Goal: Task Accomplishment & Management: Manage account settings

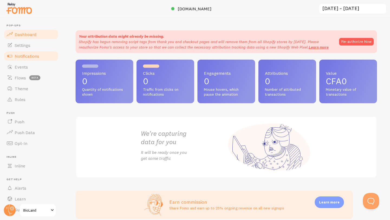
click at [11, 56] on span at bounding box center [10, 56] width 7 height 7
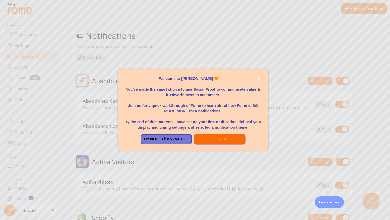
click at [218, 138] on button "Let's go!" at bounding box center [219, 139] width 51 height 10
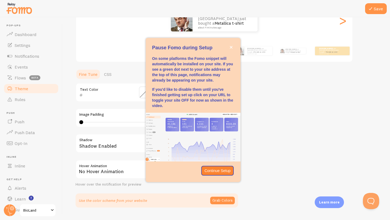
scroll to position [93, 0]
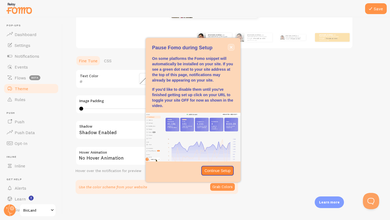
click at [231, 46] on icon "close," at bounding box center [231, 47] width 3 height 3
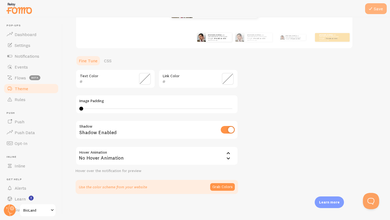
click at [377, 7] on button "Save" at bounding box center [376, 8] width 22 height 11
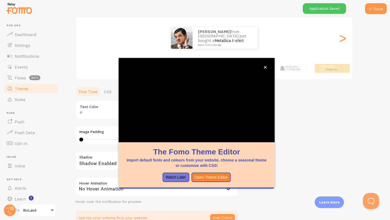
scroll to position [35, 0]
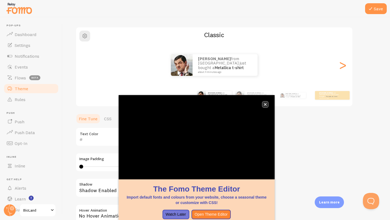
click at [266, 105] on icon "close," at bounding box center [265, 104] width 3 height 3
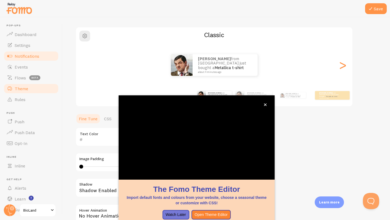
click at [10, 57] on span at bounding box center [10, 56] width 7 height 7
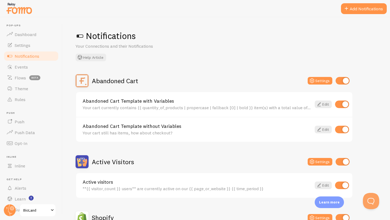
click at [11, 56] on span at bounding box center [10, 56] width 7 height 7
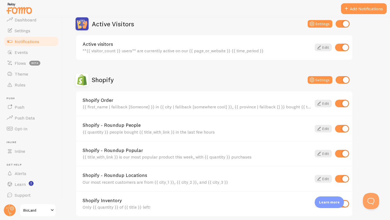
scroll to position [137, 0]
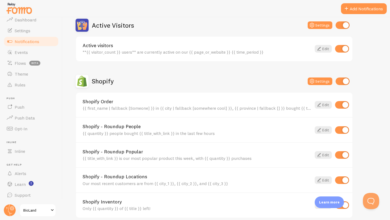
click at [86, 83] on img at bounding box center [82, 81] width 13 height 13
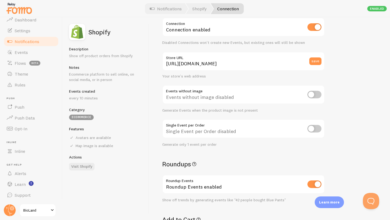
scroll to position [28, 0]
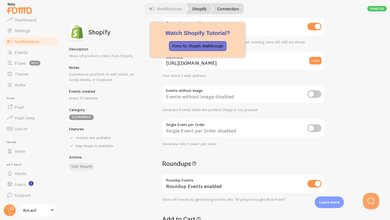
click at [200, 11] on link "Shopify" at bounding box center [199, 8] width 27 height 11
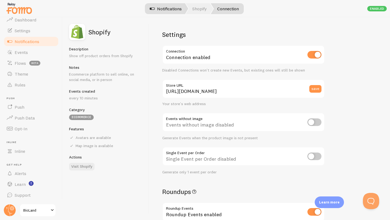
click at [173, 9] on link "Notifications" at bounding box center [165, 8] width 45 height 11
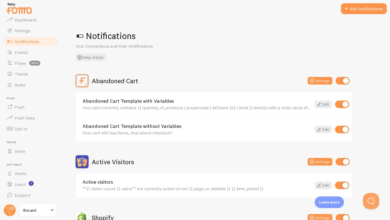
click at [83, 35] on span at bounding box center [80, 36] width 9 height 9
click at [79, 36] on span at bounding box center [80, 36] width 9 height 9
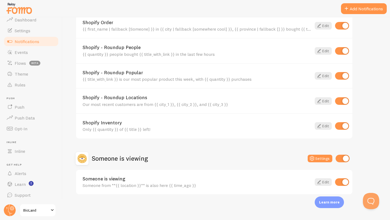
scroll to position [217, 0]
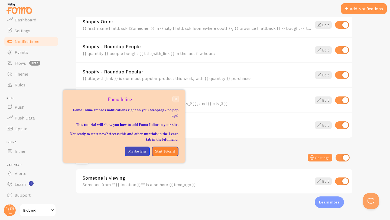
click at [177, 99] on icon "close," at bounding box center [175, 99] width 3 height 3
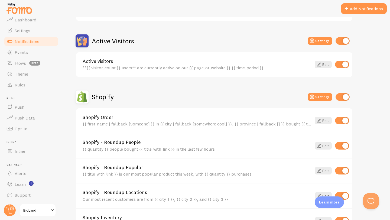
scroll to position [85, 0]
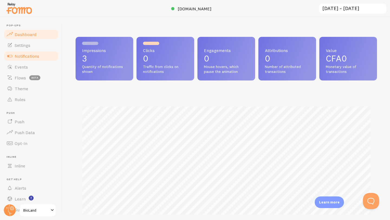
click at [27, 57] on span "Notifications" at bounding box center [27, 55] width 25 height 5
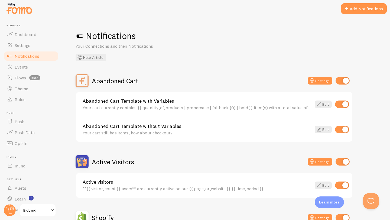
click at [81, 34] on span at bounding box center [80, 36] width 9 height 9
click at [81, 35] on span at bounding box center [80, 36] width 9 height 9
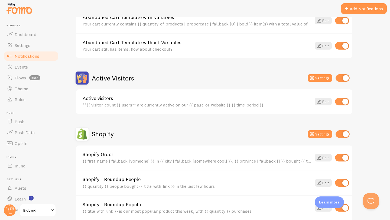
scroll to position [85, 0]
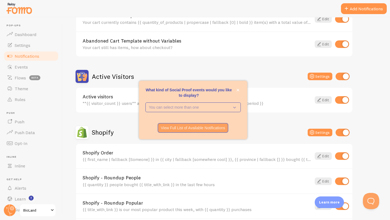
click at [240, 85] on div "What kind of Social Proof events would you like to display?" at bounding box center [193, 84] width 108 height 7
click at [235, 89] on button "close," at bounding box center [238, 90] width 6 height 6
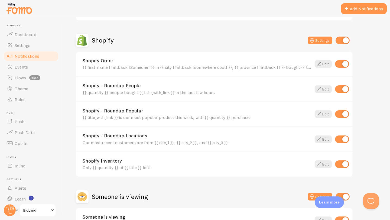
scroll to position [173, 0]
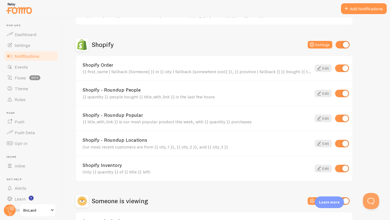
click at [343, 170] on input "checkbox" at bounding box center [342, 169] width 14 height 8
checkbox input "false"
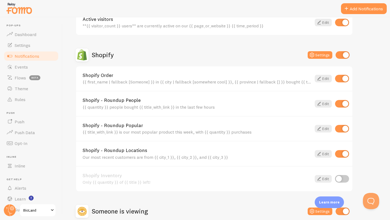
scroll to position [163, 0]
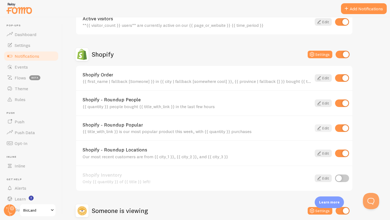
click at [321, 127] on icon at bounding box center [319, 128] width 7 height 7
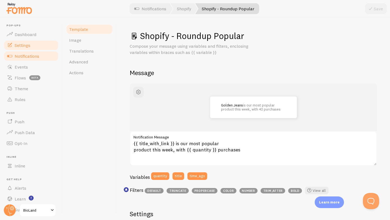
click at [15, 45] on span "Settings" at bounding box center [23, 45] width 16 height 5
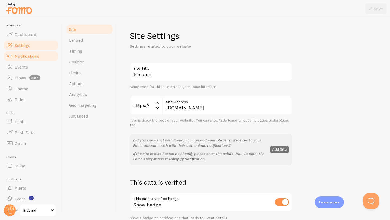
click at [22, 51] on link "Notifications" at bounding box center [31, 56] width 56 height 11
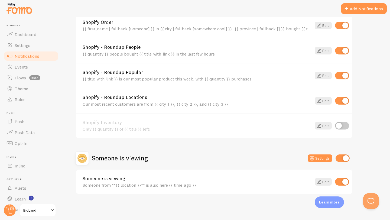
scroll to position [217, 0]
click at [341, 182] on input "checkbox" at bounding box center [342, 181] width 14 height 8
checkbox input "false"
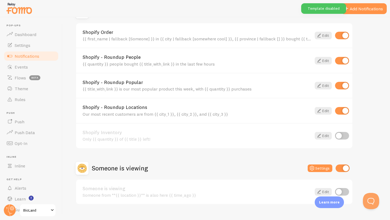
scroll to position [205, 0]
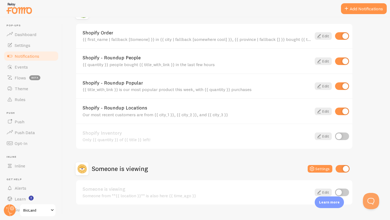
click at [340, 112] on input "checkbox" at bounding box center [342, 112] width 14 height 8
checkbox input "false"
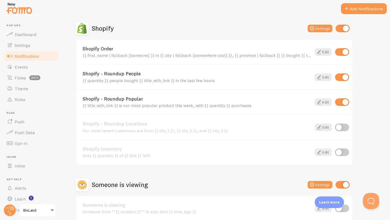
scroll to position [188, 0]
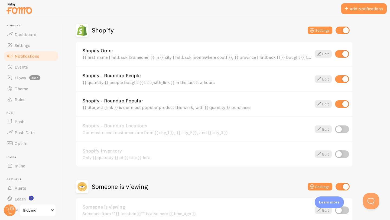
click at [344, 79] on input "checkbox" at bounding box center [342, 79] width 14 height 8
checkbox input "false"
click at [343, 103] on input "checkbox" at bounding box center [342, 104] width 14 height 8
checkbox input "false"
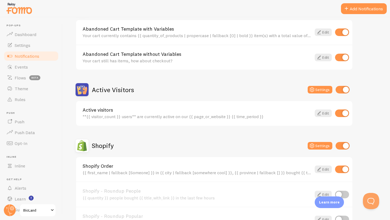
scroll to position [0, 0]
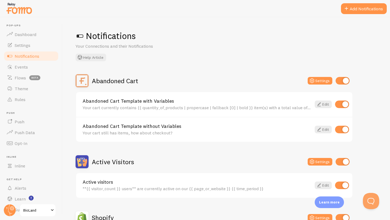
click at [81, 38] on span at bounding box center [80, 36] width 9 height 9
click at [82, 34] on span at bounding box center [80, 36] width 9 height 9
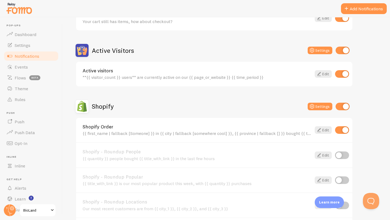
scroll to position [217, 0]
